Goal: Information Seeking & Learning: Find specific fact

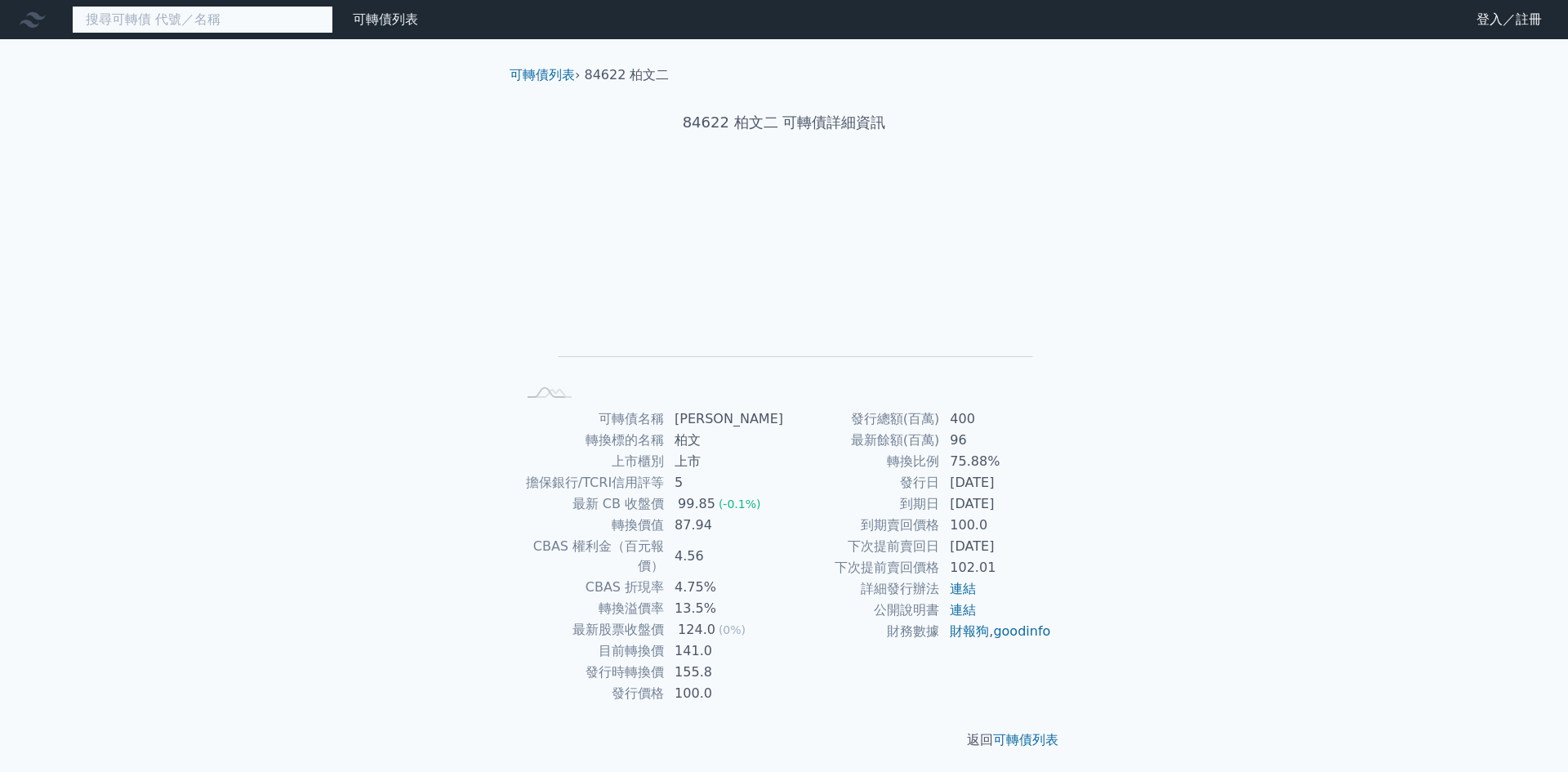
click at [281, 27] on input at bounding box center [202, 19] width 261 height 27
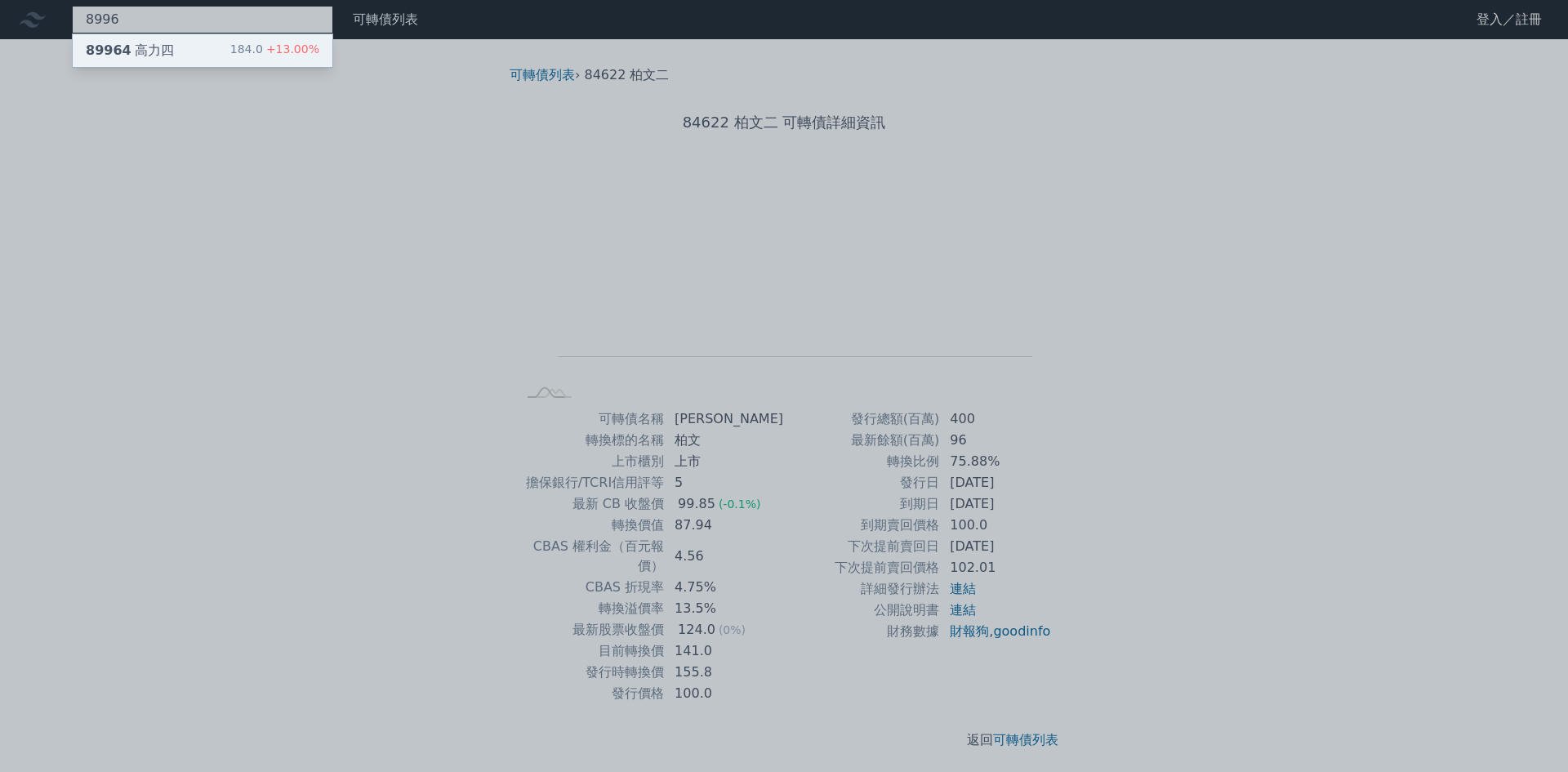
type input "8996"
click at [249, 51] on div "184.0 +13.00%" at bounding box center [275, 51] width 89 height 19
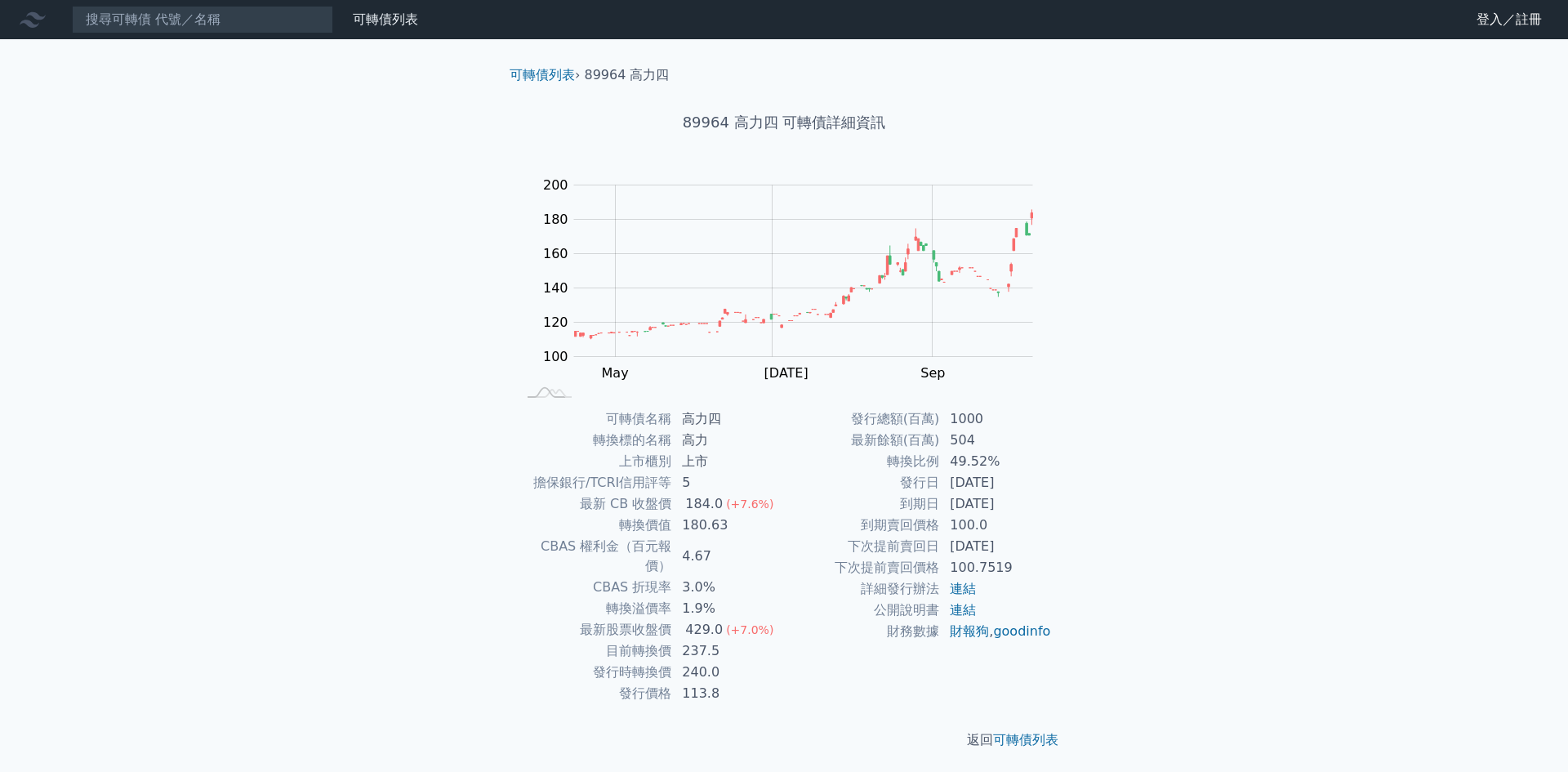
click at [355, 516] on div "可轉債列表 財務數據 可轉債列表 財務數據 登入／註冊 登入／註冊 可轉債列表 › 89964 高力四 89964 高力四 可轉債詳細資訊 Zoom Out …" at bounding box center [784, 387] width 1568 height 776
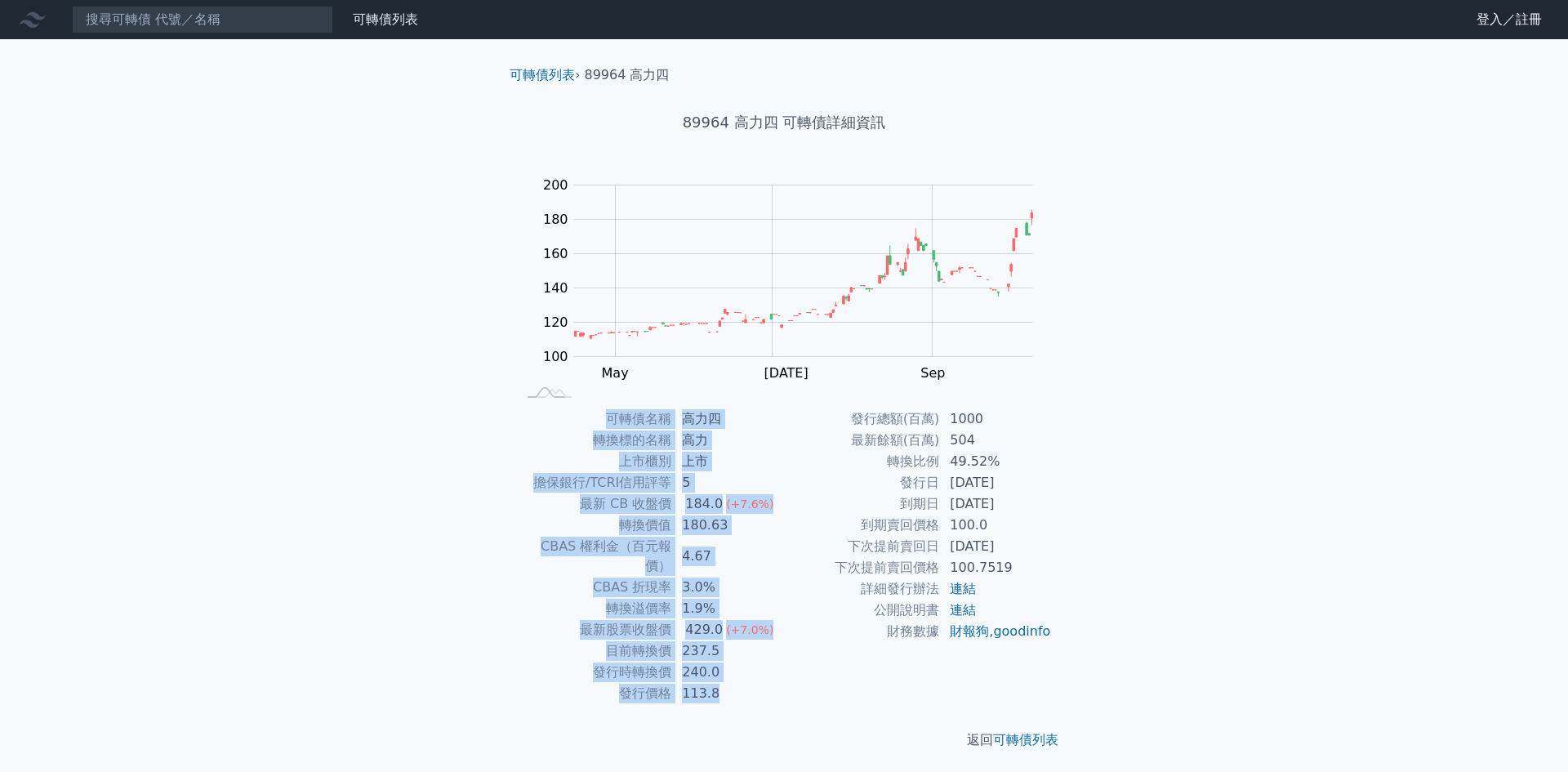
drag, startPoint x: 355, startPoint y: 516, endPoint x: 403, endPoint y: 530, distance: 50.0
click at [375, 519] on div "可轉債列表 財務數據 可轉債列表 財務數據 登入／註冊 登入／註冊 可轉債列表 › 89964 高力四 89964 高力四 可轉債詳細資訊 Zoom Out …" at bounding box center [784, 387] width 1568 height 776
click at [409, 526] on div "可轉債列表 財務數據 可轉債列表 財務數據 登入／註冊 登入／註冊 可轉債列表 › 89964 高力四 89964 高力四 可轉債詳細資訊 Zoom Out …" at bounding box center [784, 387] width 1568 height 776
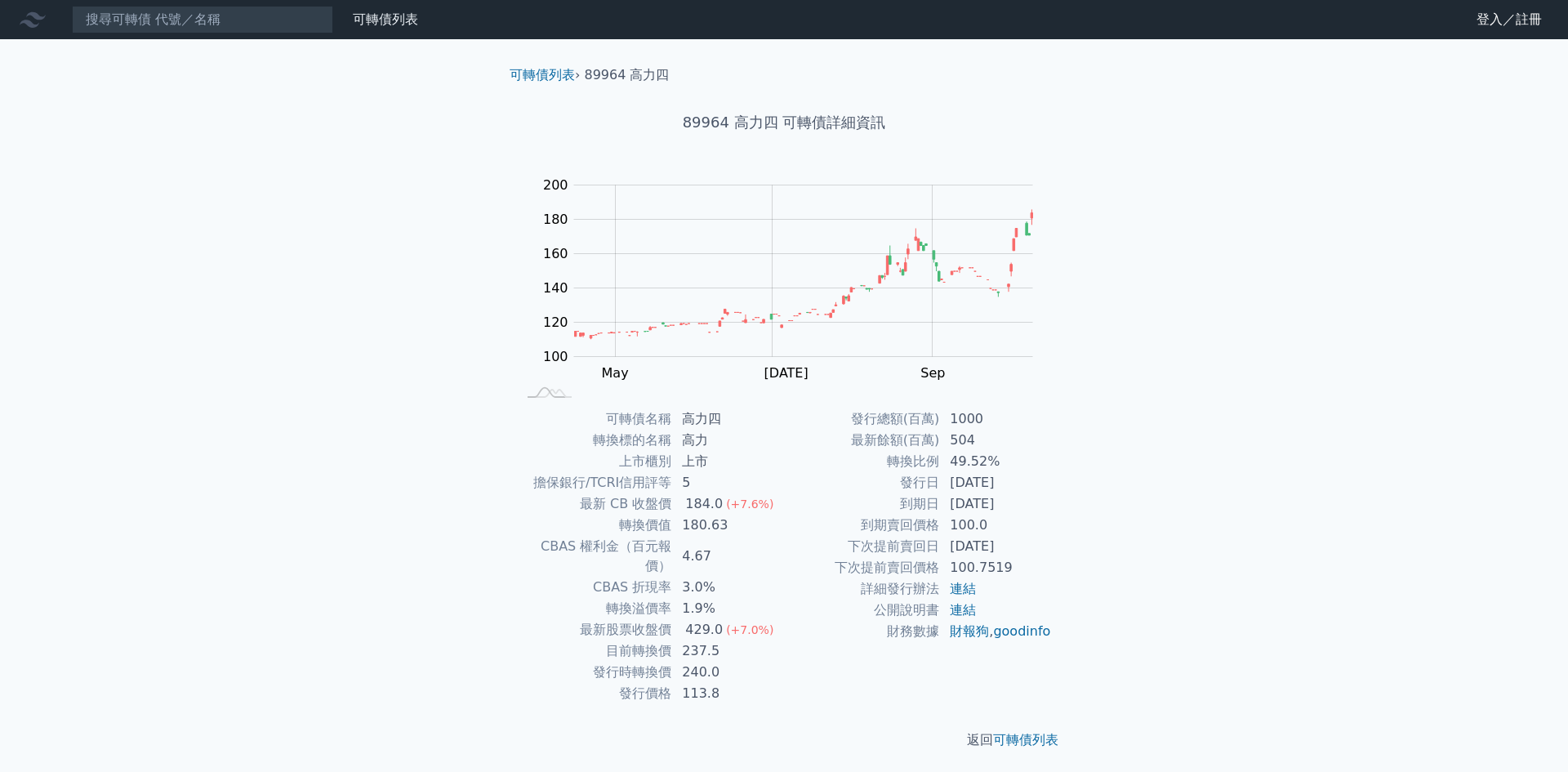
click at [409, 526] on div "可轉債列表 財務數據 可轉債列表 財務數據 登入／註冊 登入／註冊 可轉債列表 › 89964 高力四 89964 高力四 可轉債詳細資訊 Zoom Out …" at bounding box center [784, 387] width 1568 height 776
click at [417, 585] on div "可轉債列表 財務數據 可轉債列表 財務數據 登入／註冊 登入／註冊 可轉債列表 › 89964 高力四 89964 高力四 可轉債詳細資訊 Zoom Out …" at bounding box center [784, 387] width 1568 height 776
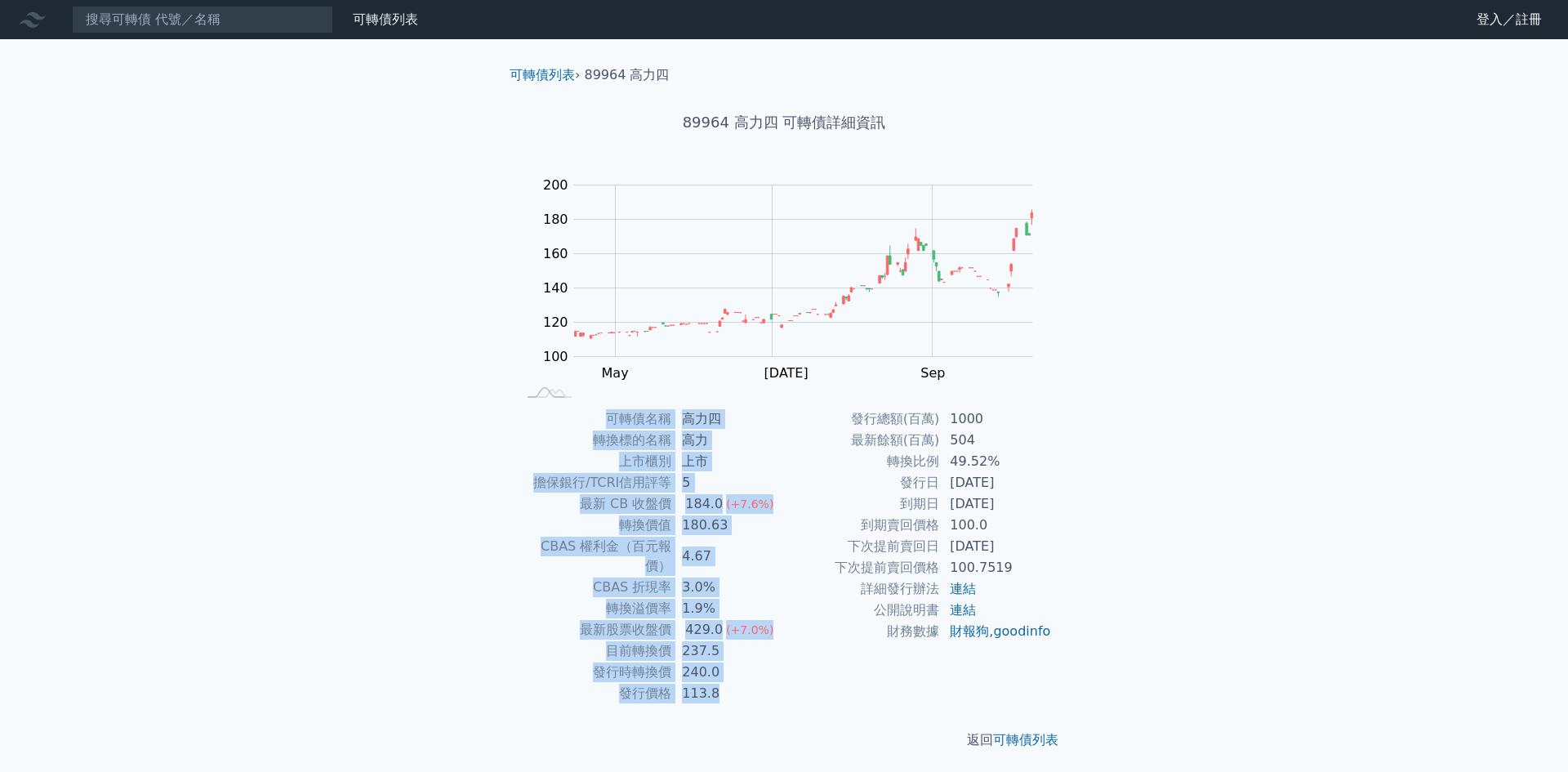
click at [417, 585] on div "可轉債列表 財務數據 可轉債列表 財務數據 登入／註冊 登入／註冊 可轉債列表 › 89964 高力四 89964 高力四 可轉債詳細資訊 Zoom Out …" at bounding box center [784, 387] width 1568 height 776
click at [439, 614] on div "可轉債列表 財務數據 可轉債列表 財務數據 登入／註冊 登入／註冊 可轉債列表 › 89964 高力四 89964 高力四 可轉債詳細資訊 Zoom Out …" at bounding box center [784, 387] width 1568 height 776
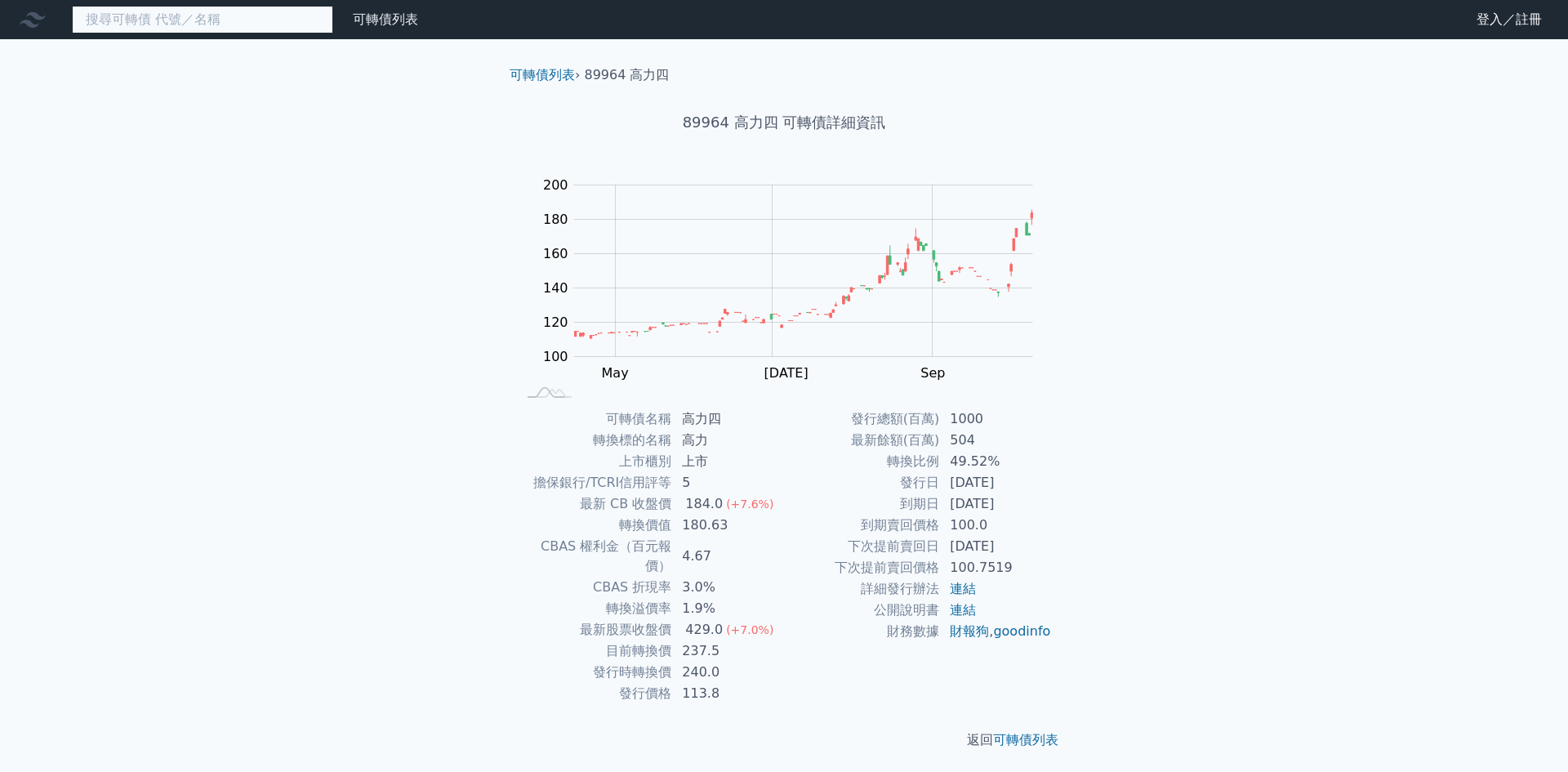
click at [278, 14] on input at bounding box center [202, 19] width 261 height 27
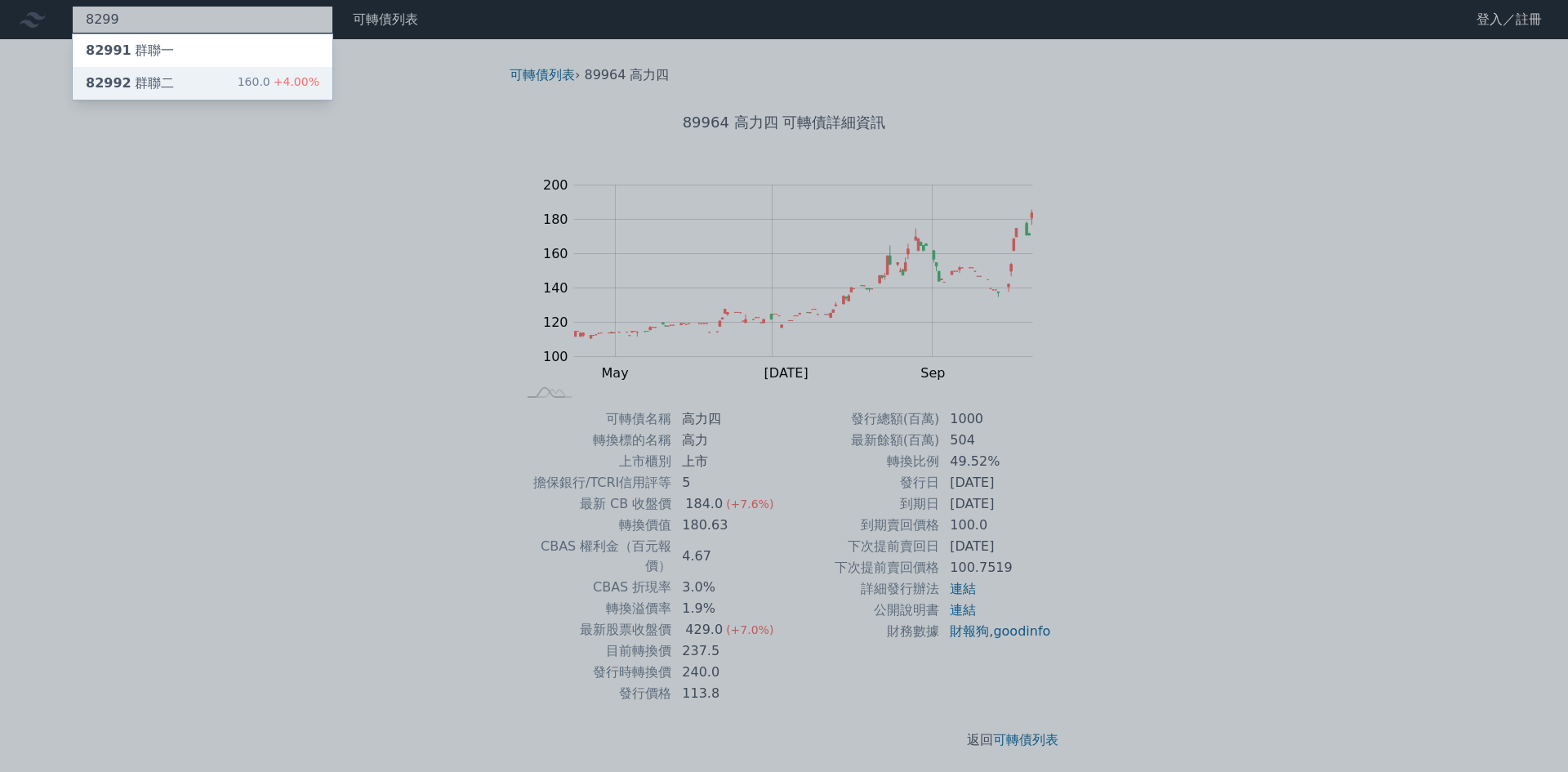
type input "8299"
click at [256, 84] on div "160.0 +4.00%" at bounding box center [278, 83] width 82 height 19
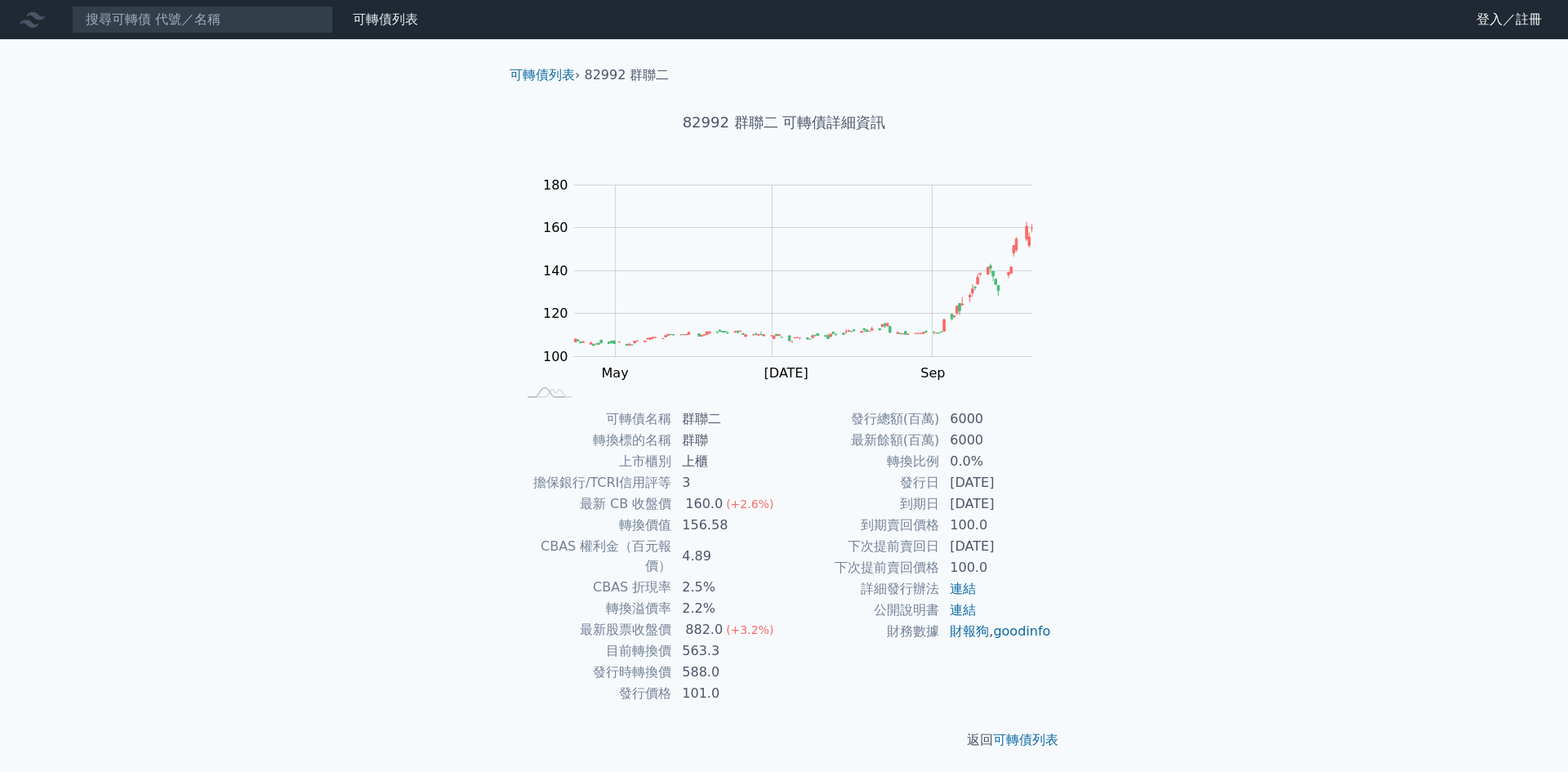
click at [433, 370] on div "可轉債列表 財務數據 可轉債列表 財務數據 登入／註冊 登入／註冊 可轉債列表 › 82992 群聯二 82992 群聯二 可轉債詳細資訊 Zoom Out …" at bounding box center [784, 387] width 1568 height 776
click at [1564, 217] on div "可轉債列表 財務數據 可轉債列表 財務數據 登入／註冊 登入／註冊 可轉債列表 › 82992 群聯二 82992 群聯二 可轉債詳細資訊 Zoom Out …" at bounding box center [784, 387] width 1568 height 776
click at [277, 28] on input at bounding box center [202, 19] width 261 height 27
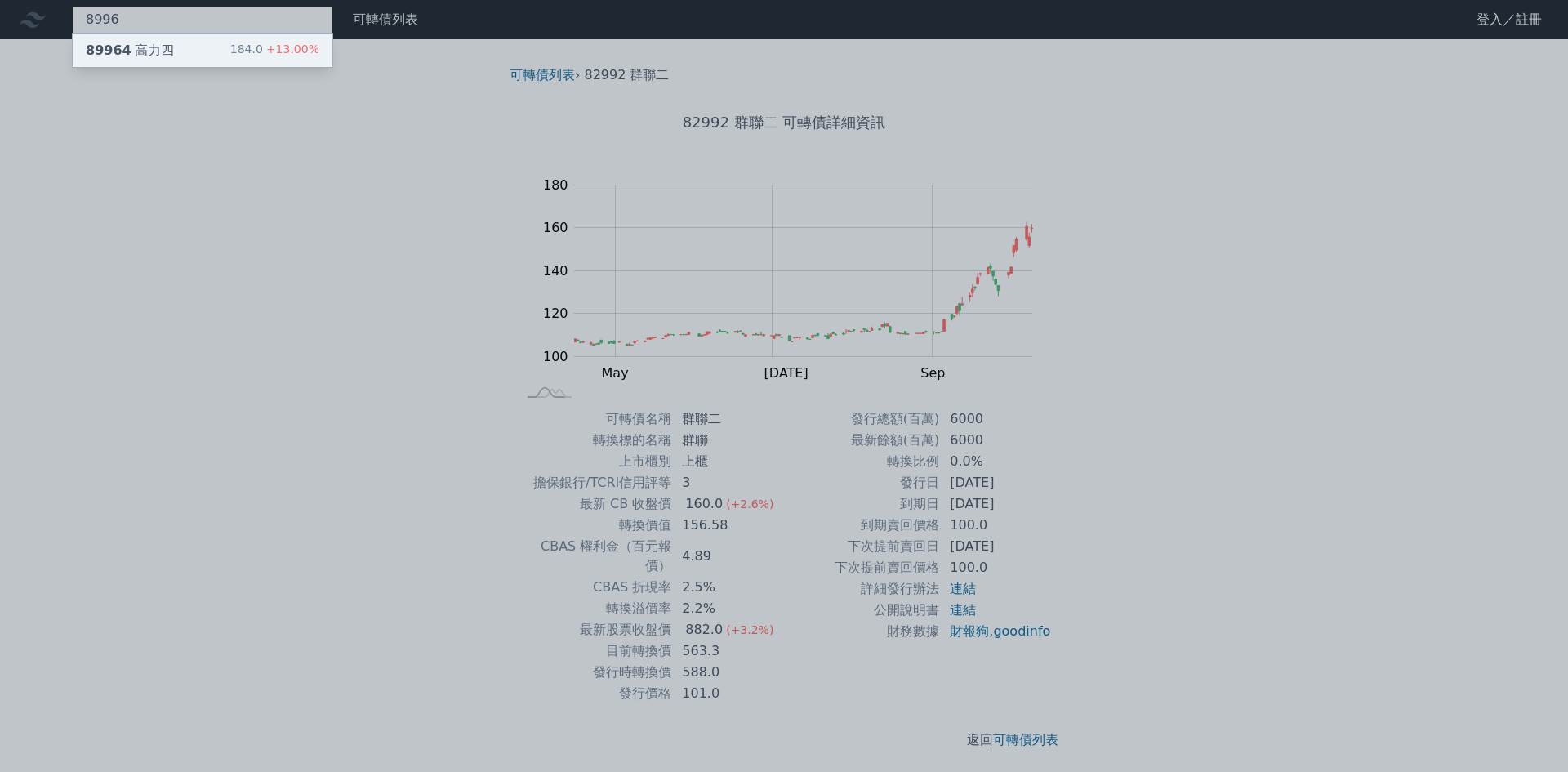
type input "8996"
click at [282, 43] on span "+13.00%" at bounding box center [292, 49] width 57 height 13
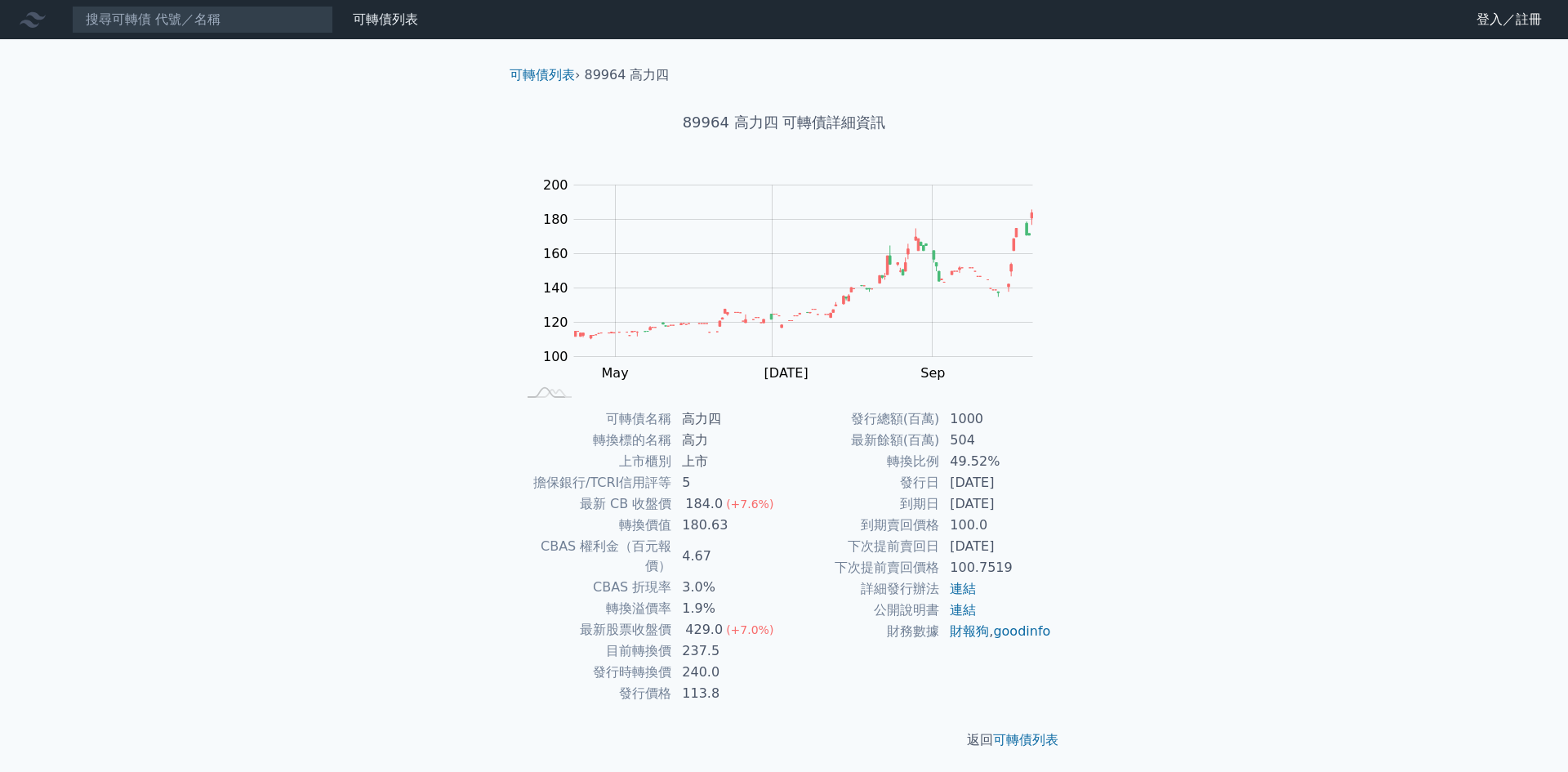
click at [283, 274] on div "可轉債列表 財務數據 可轉債列表 財務數據 登入／註冊 登入／註冊 可轉債列表 › 89964 高力四 89964 高力四 可轉債詳細資訊 Zoom Out …" at bounding box center [784, 387] width 1568 height 776
drag, startPoint x: 307, startPoint y: 363, endPoint x: 288, endPoint y: 246, distance: 118.5
click at [307, 360] on div "可轉債列表 財務數據 可轉債列表 財務數據 登入／註冊 登入／註冊 可轉債列表 › 89964 高力四 89964 高力四 可轉債詳細資訊 Zoom Out …" at bounding box center [784, 387] width 1568 height 776
click at [206, 16] on input at bounding box center [202, 19] width 261 height 27
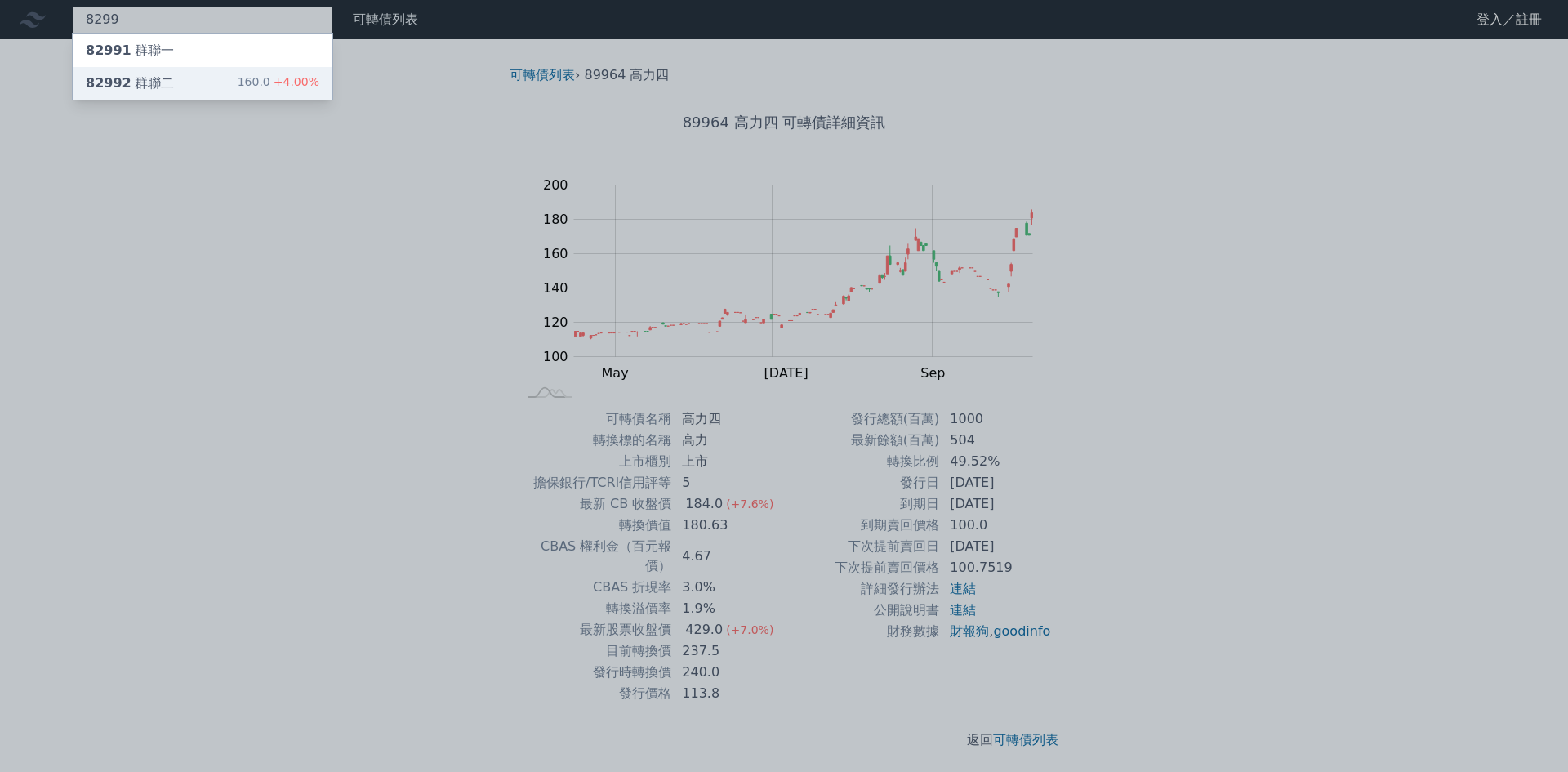
type input "8299"
click at [269, 75] on div "160.0 +4.00%" at bounding box center [278, 83] width 82 height 19
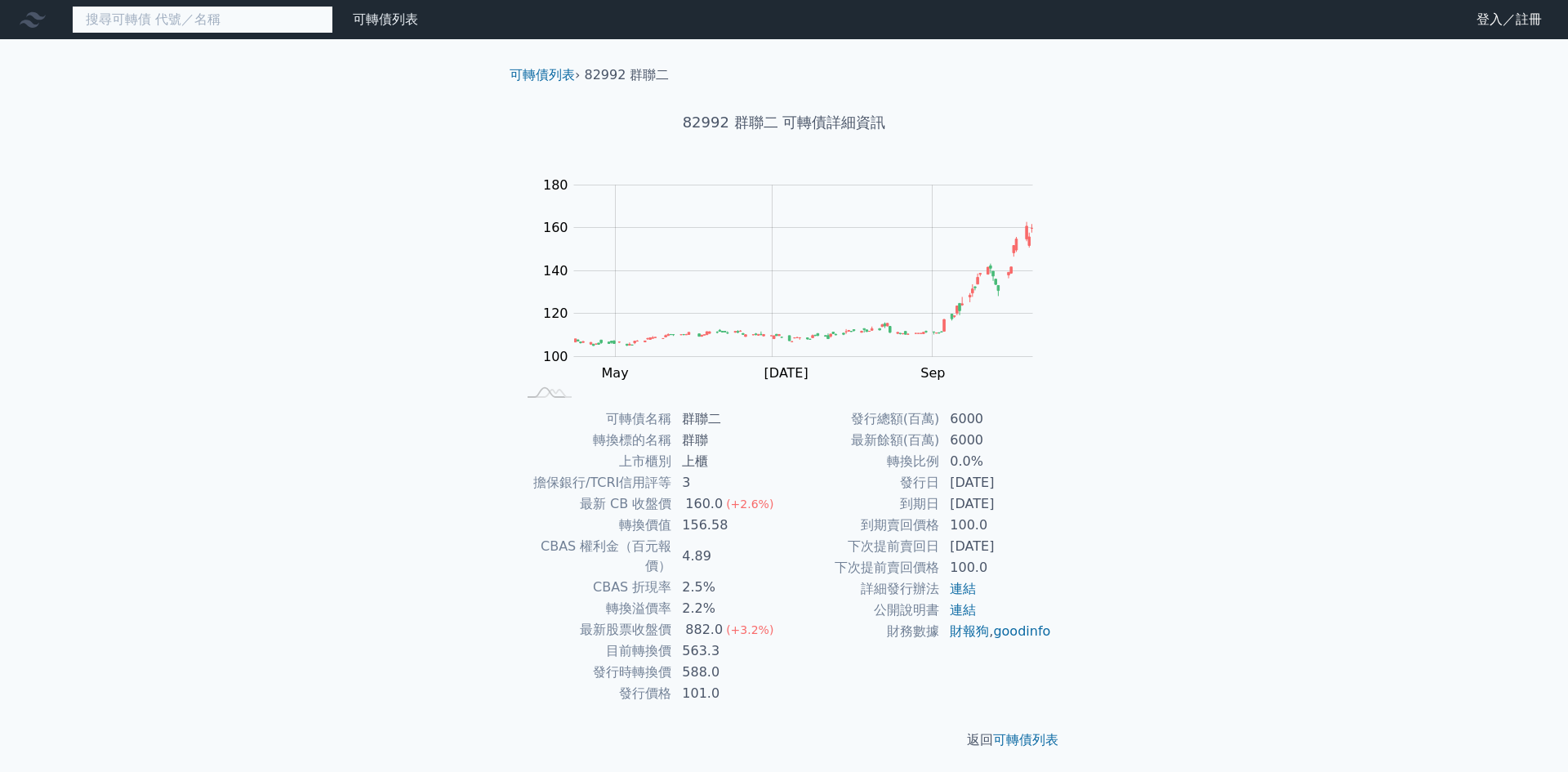
click at [244, 25] on input at bounding box center [202, 19] width 261 height 27
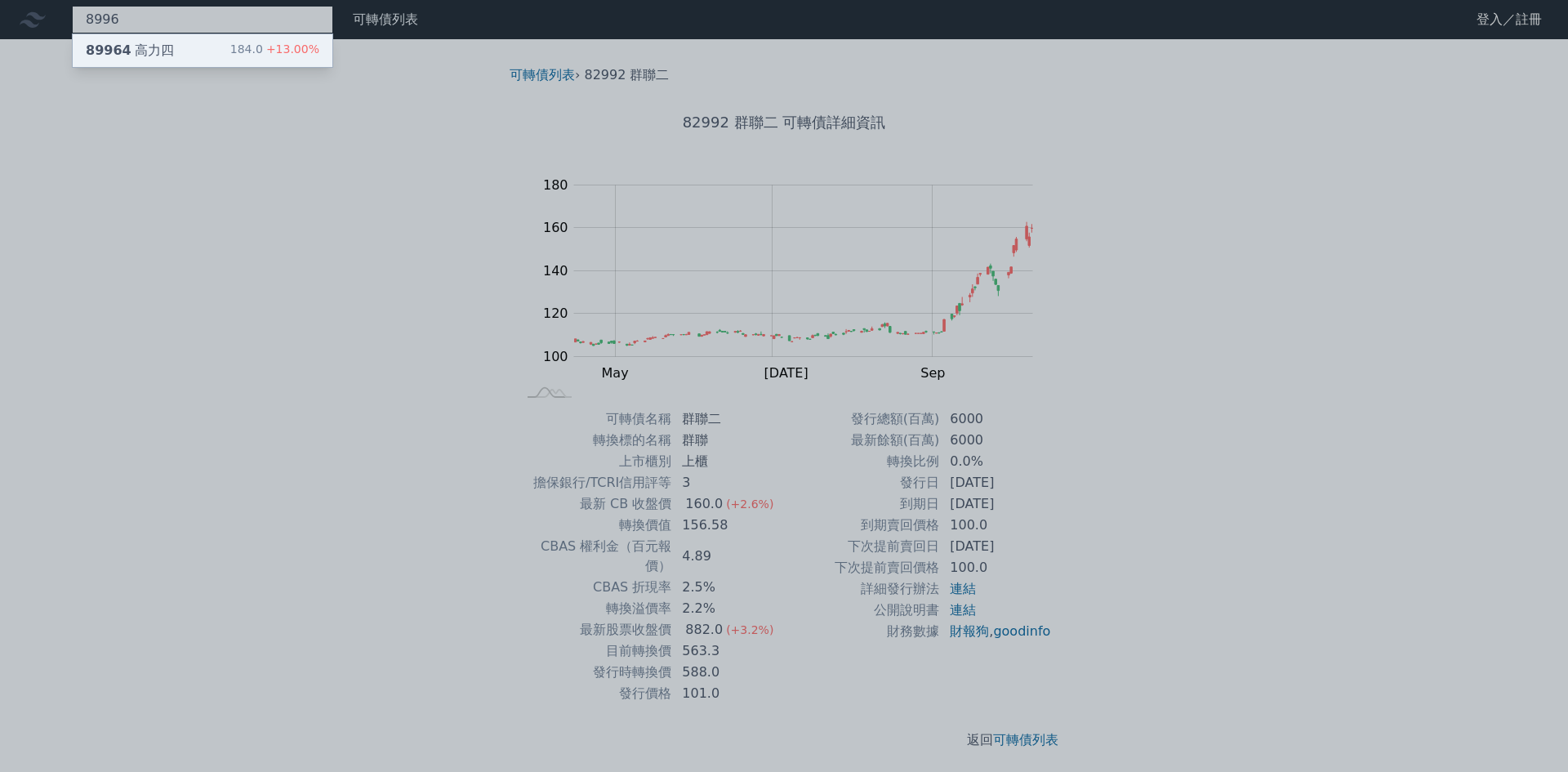
type input "8996"
click at [244, 44] on div "184.0 +13.00%" at bounding box center [275, 51] width 89 height 19
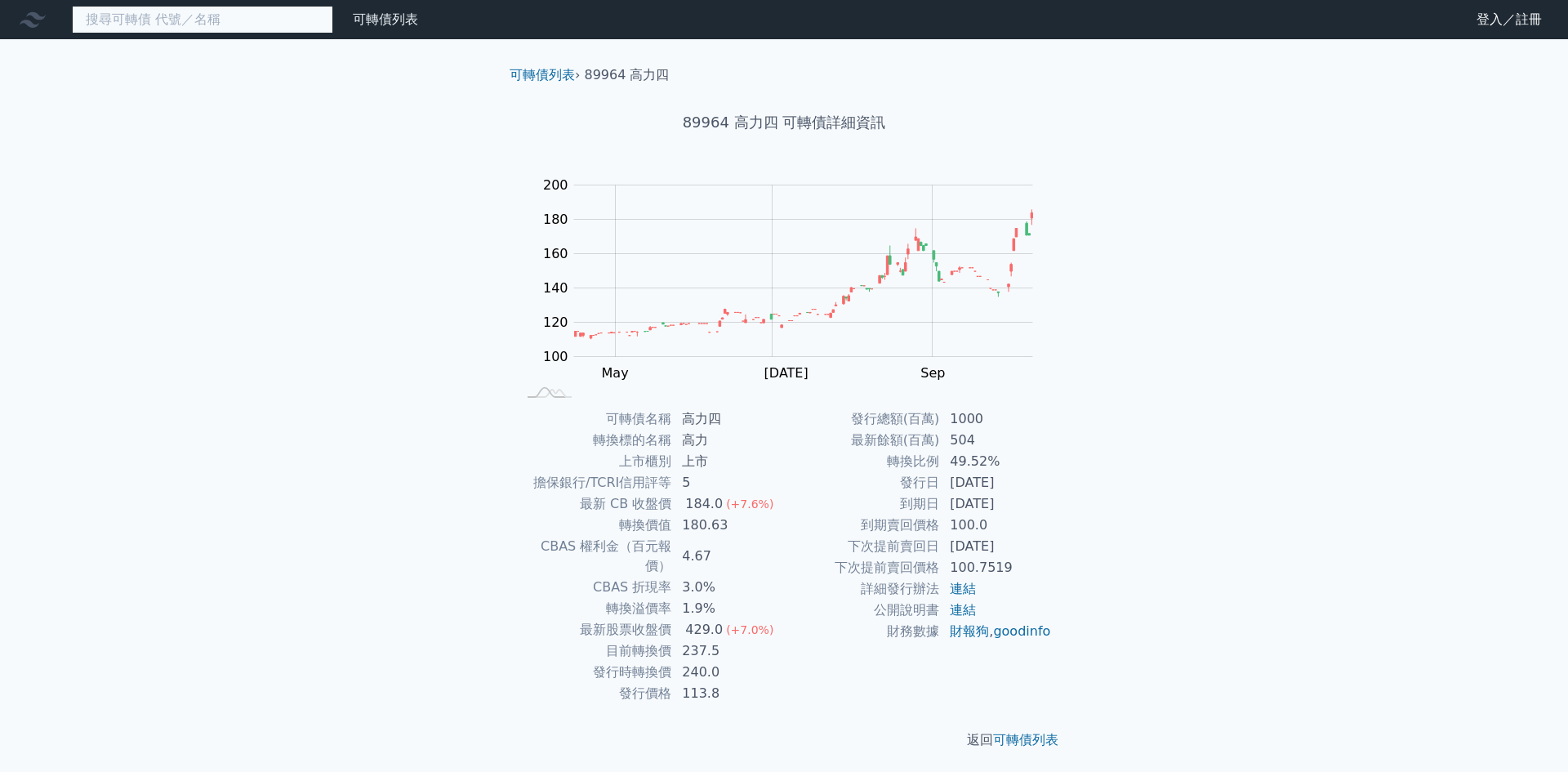
click at [260, 22] on input at bounding box center [202, 19] width 261 height 27
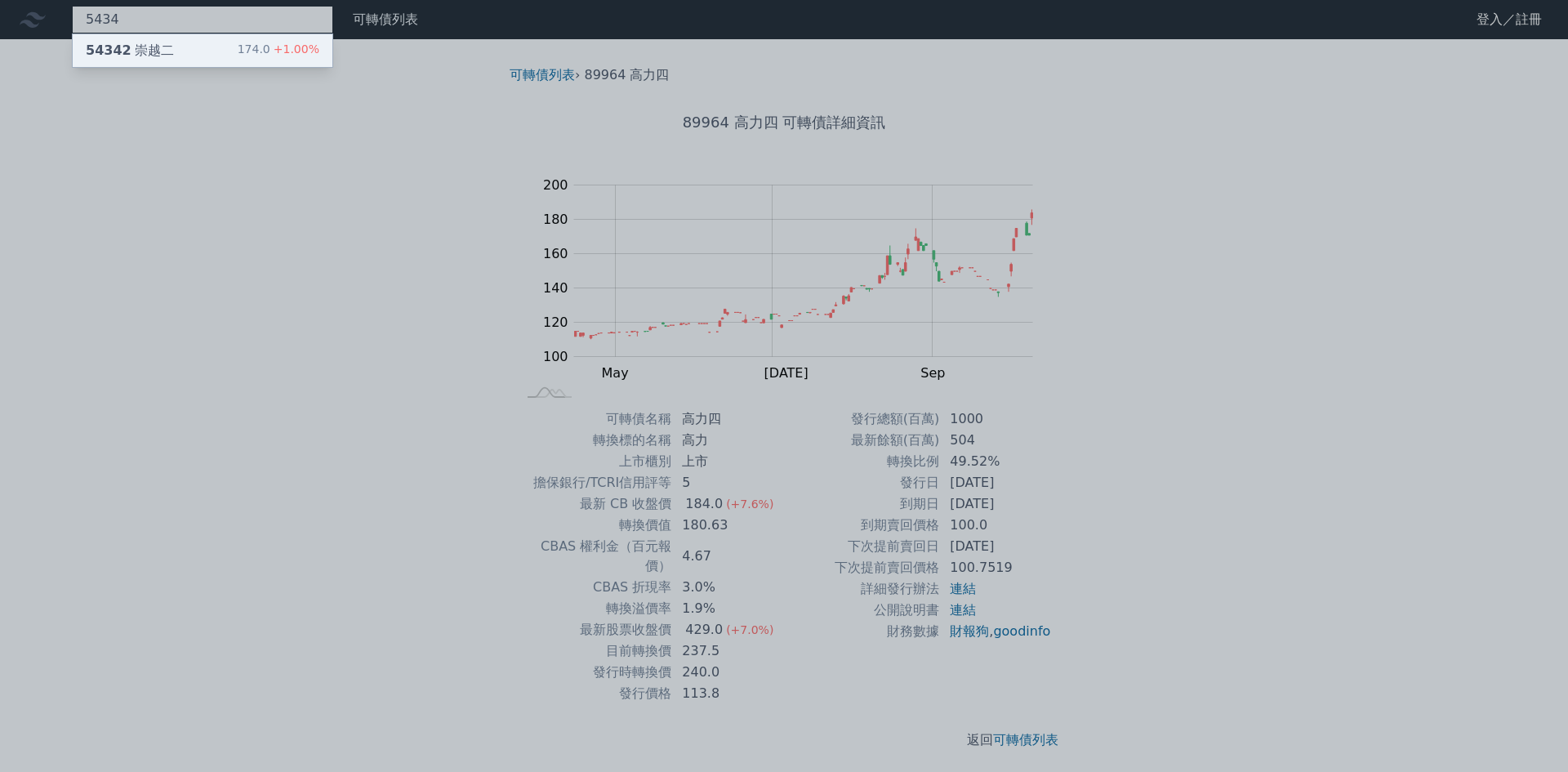
type input "5434"
click at [260, 47] on div "174.0 +1.00%" at bounding box center [278, 51] width 82 height 19
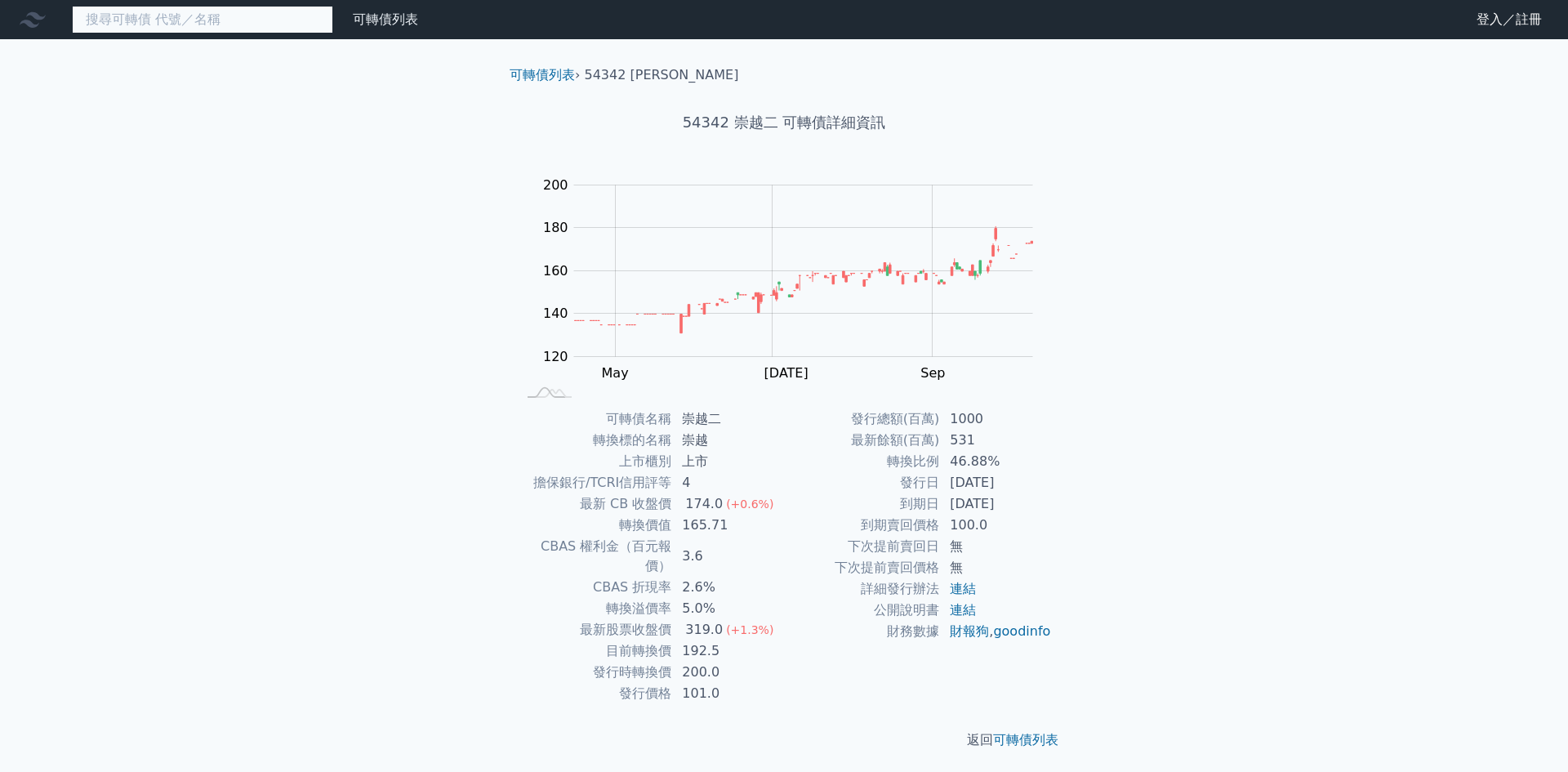
click at [306, 22] on input at bounding box center [202, 19] width 261 height 27
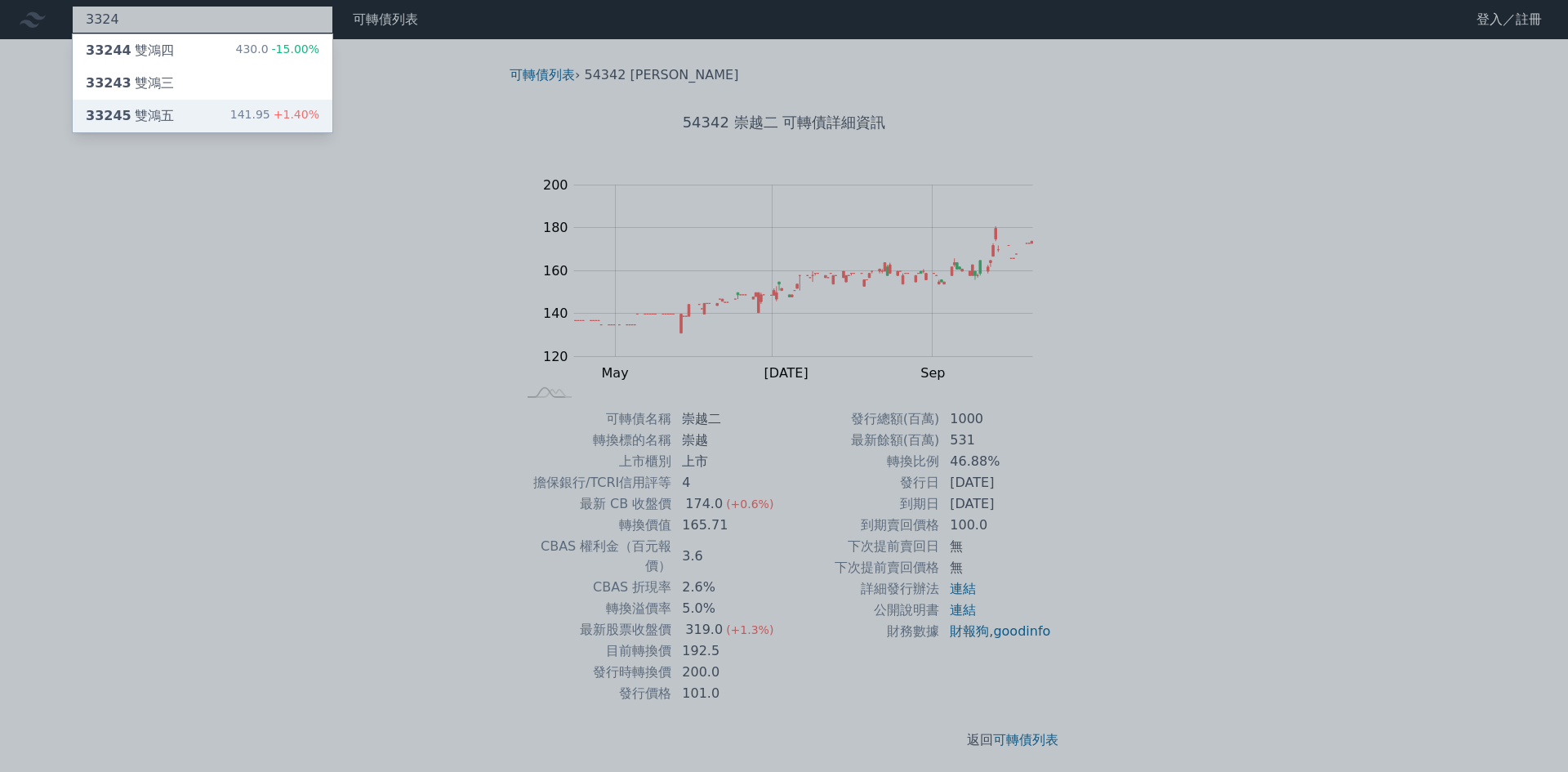
type input "3324"
click at [277, 108] on span "+1.40%" at bounding box center [294, 114] width 49 height 13
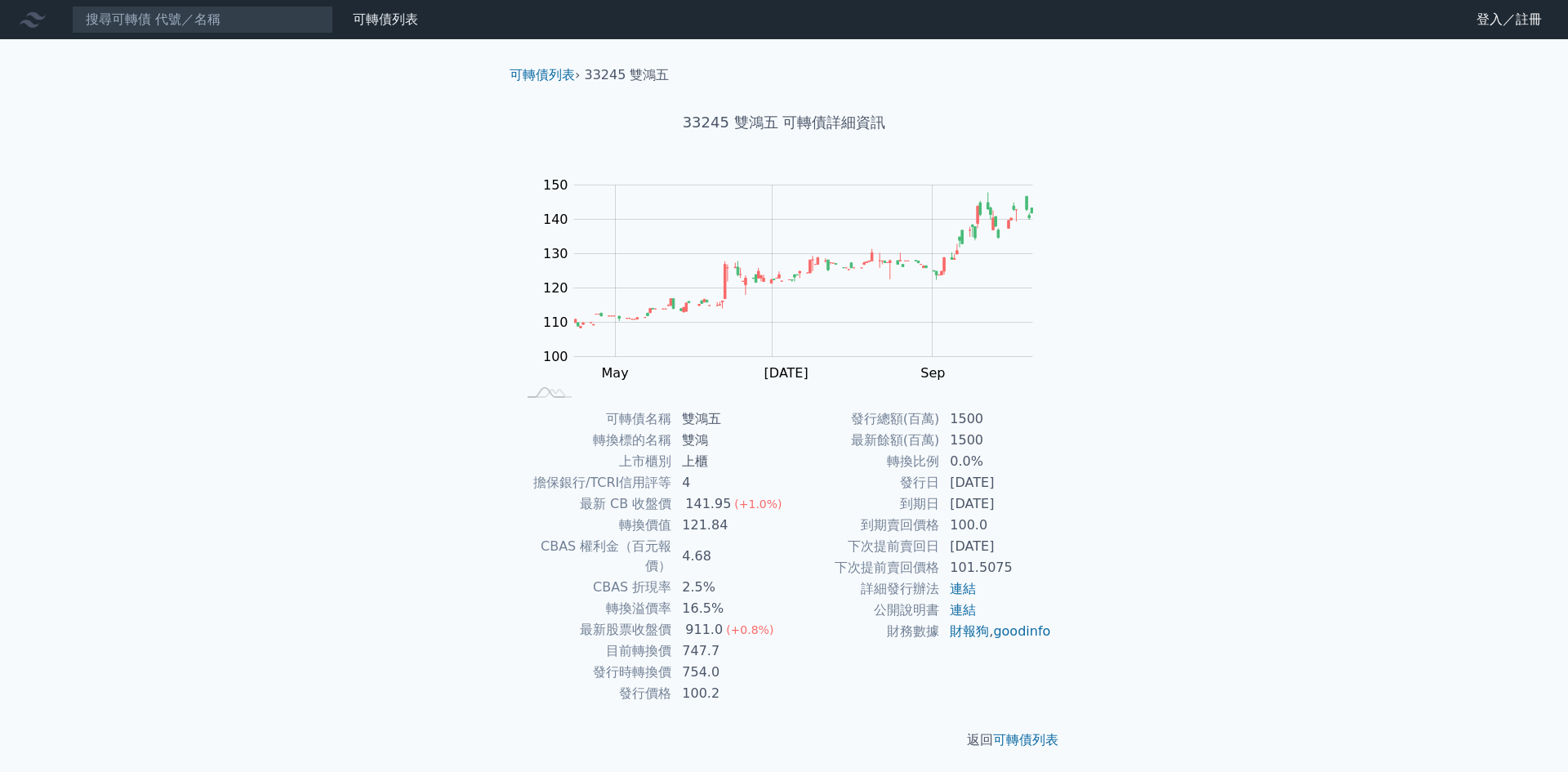
click at [365, 436] on div "可轉債列表 財務數據 可轉債列表 財務數據 登入／註冊 登入／註冊 可轉債列表 › 33245 雙鴻五 33245 雙鴻五 可轉債詳細資訊 Zoom Out …" at bounding box center [784, 387] width 1568 height 776
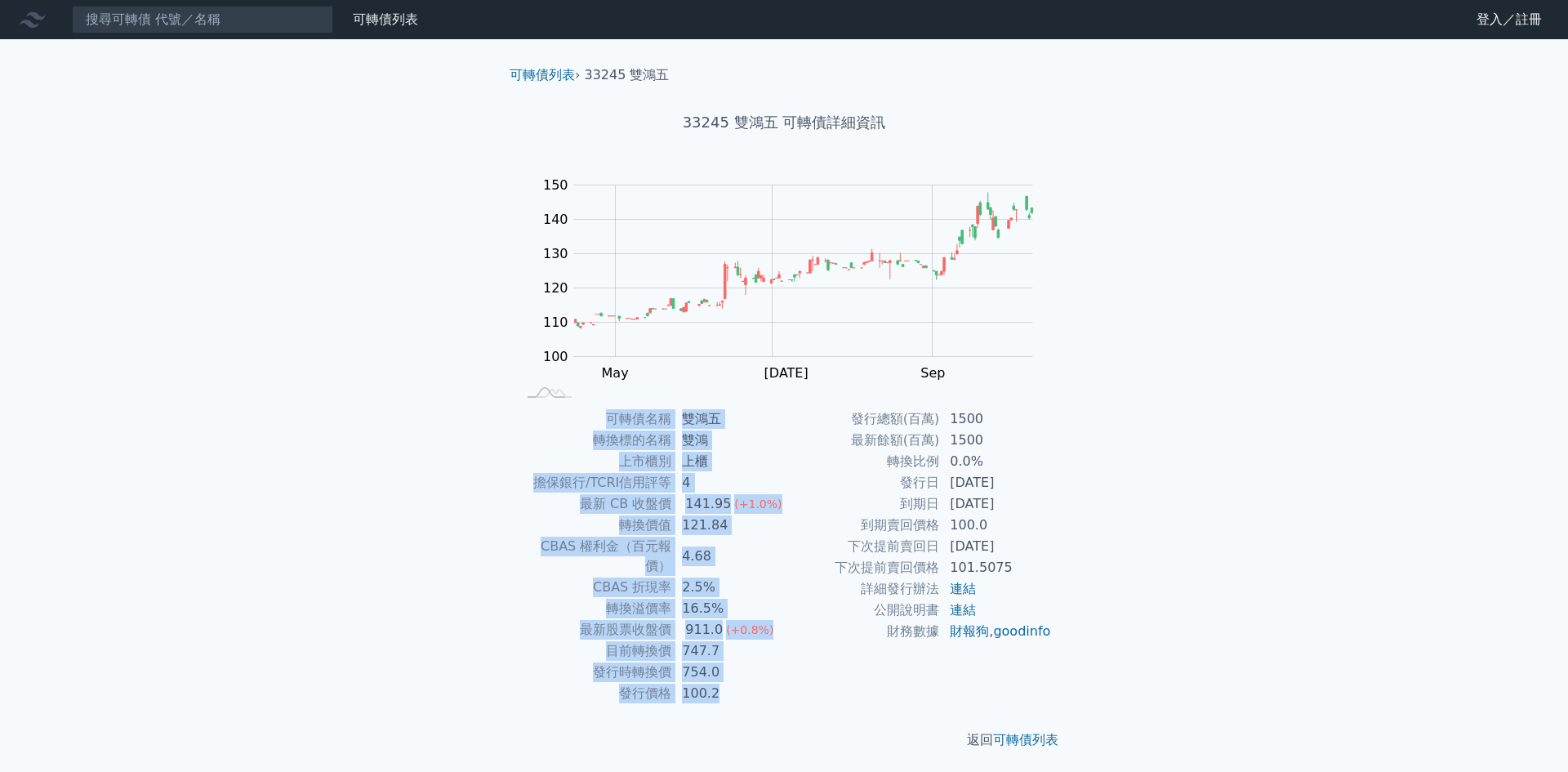
click at [365, 436] on div "可轉債列表 財務數據 可轉債列表 財務數據 登入／註冊 登入／註冊 可轉債列表 › 33245 雙鴻五 33245 雙鴻五 可轉債詳細資訊 Zoom Out …" at bounding box center [784, 387] width 1568 height 776
click at [349, 465] on div "可轉債列表 財務數據 可轉債列表 財務數據 登入／註冊 登入／註冊 可轉債列表 › 33245 雙鴻五 33245 雙鴻五 可轉債詳細資訊 Zoom Out …" at bounding box center [784, 387] width 1568 height 776
